Goal: Task Accomplishment & Management: Manage account settings

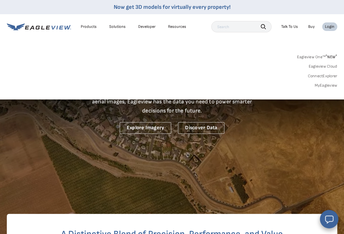
click at [327, 85] on link "MyEagleview" at bounding box center [325, 85] width 23 height 5
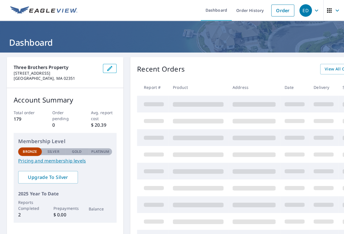
click at [317, 11] on icon "button" at bounding box center [316, 10] width 7 height 7
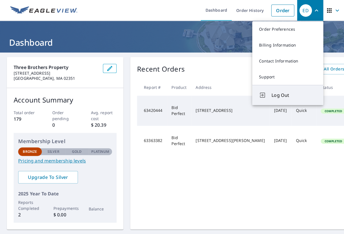
click at [282, 96] on span "Log Out" at bounding box center [293, 95] width 45 height 7
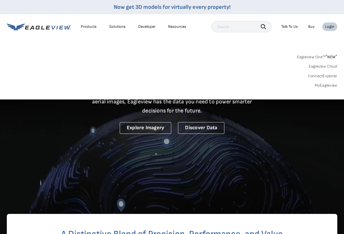
click at [325, 86] on link "MyEagleview" at bounding box center [325, 85] width 23 height 5
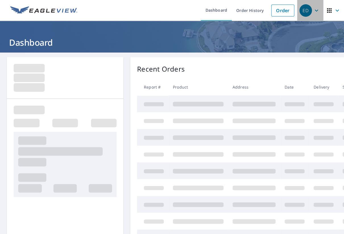
click at [316, 11] on icon "button" at bounding box center [315, 10] width 3 height 2
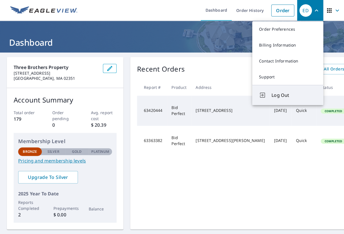
click at [292, 97] on span "Log Out" at bounding box center [293, 95] width 45 height 7
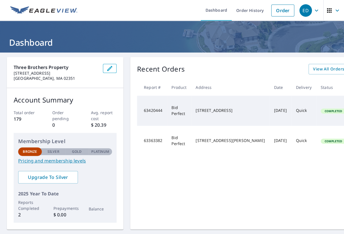
click at [199, 162] on div "Recent Orders View All Orders Start New Order Report # Product Address Date Del…" at bounding box center [265, 143] width 271 height 172
click at [175, 12] on ul "Dashboard Order History Order" at bounding box center [189, 10] width 216 height 21
click at [315, 11] on icon "button" at bounding box center [316, 10] width 7 height 7
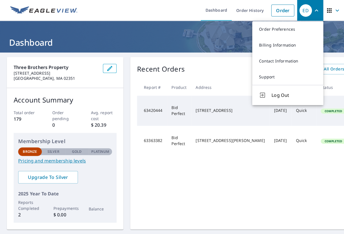
click at [218, 50] on header "Dashboard" at bounding box center [172, 37] width 344 height 32
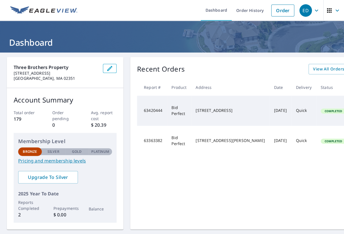
scroll to position [78, 0]
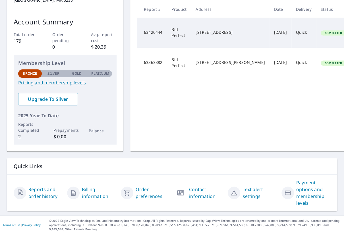
click at [177, 194] on icon "button" at bounding box center [180, 192] width 7 height 5
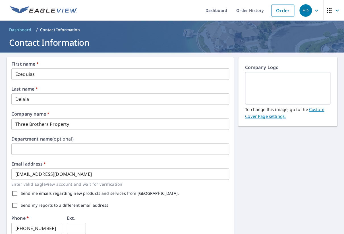
click at [315, 10] on icon "button" at bounding box center [315, 10] width 3 height 2
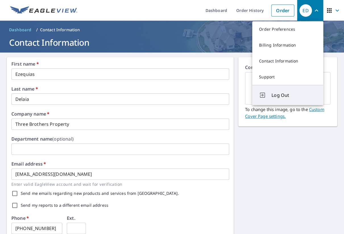
click at [298, 91] on button "Log Out" at bounding box center [287, 95] width 71 height 20
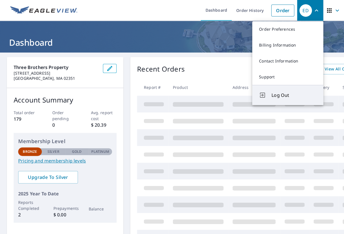
click at [281, 95] on span "Log Out" at bounding box center [293, 95] width 45 height 7
